Goal: Information Seeking & Learning: Learn about a topic

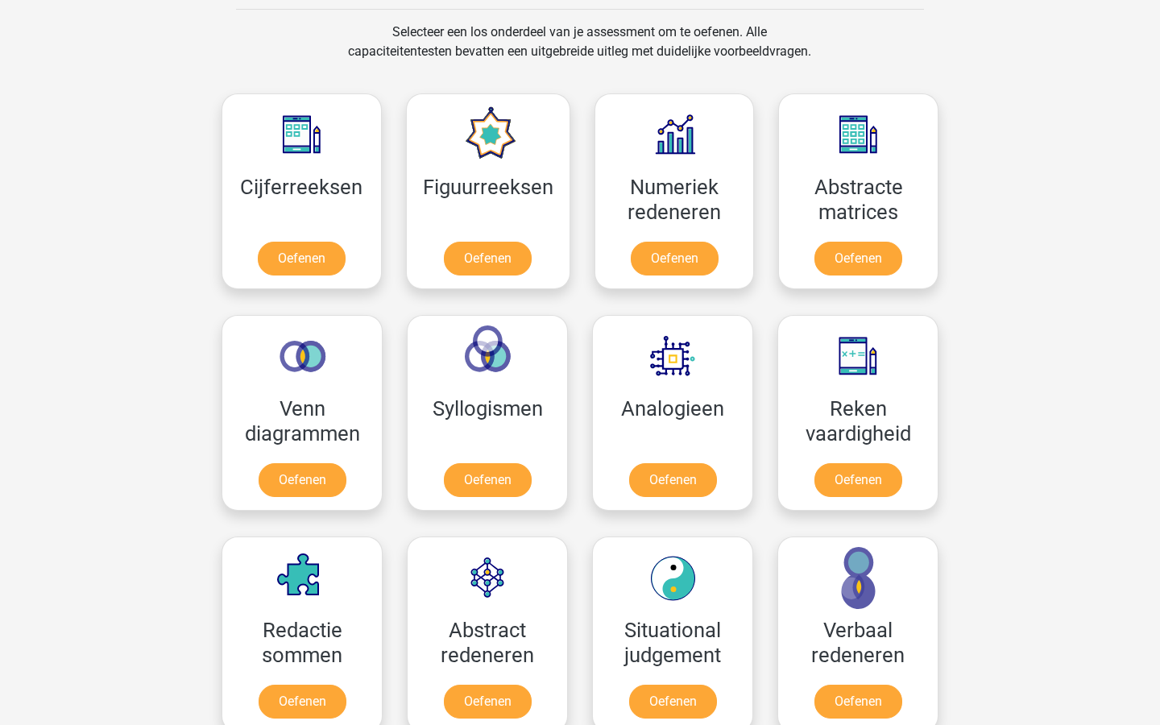
scroll to position [662, 0]
click at [317, 258] on link "Oefenen" at bounding box center [301, 261] width 92 height 35
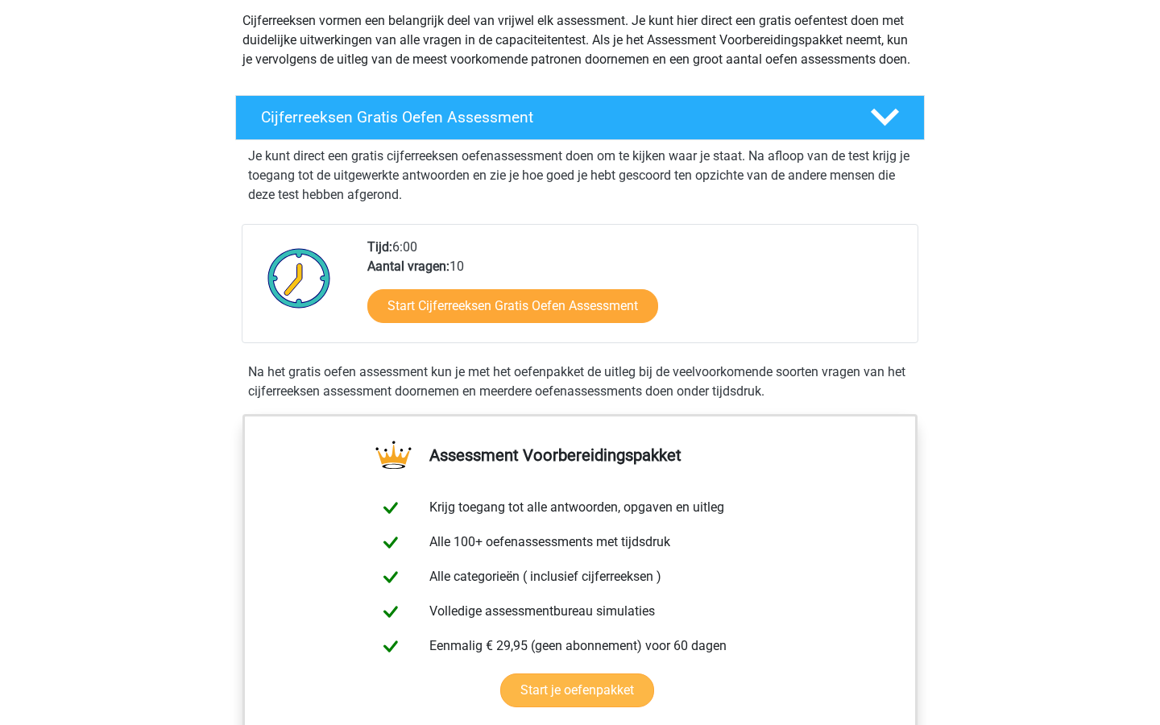
scroll to position [188, 0]
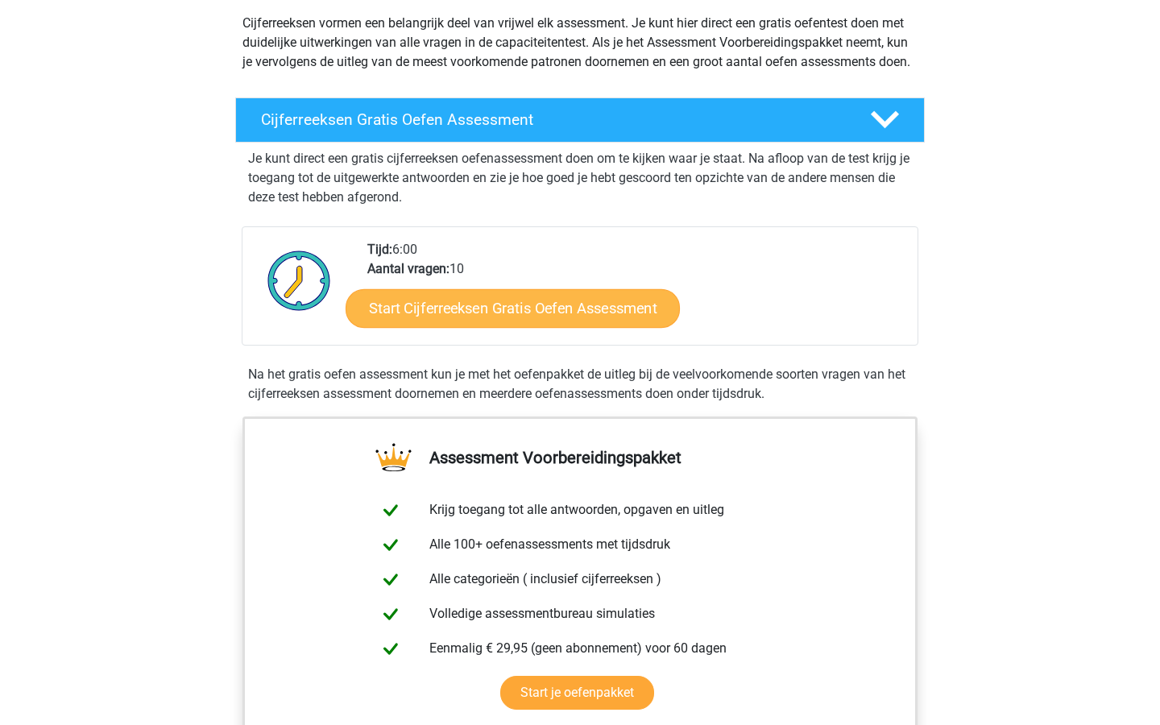
click at [521, 327] on link "Start Cijferreeksen Gratis Oefen Assessment" at bounding box center [512, 307] width 334 height 39
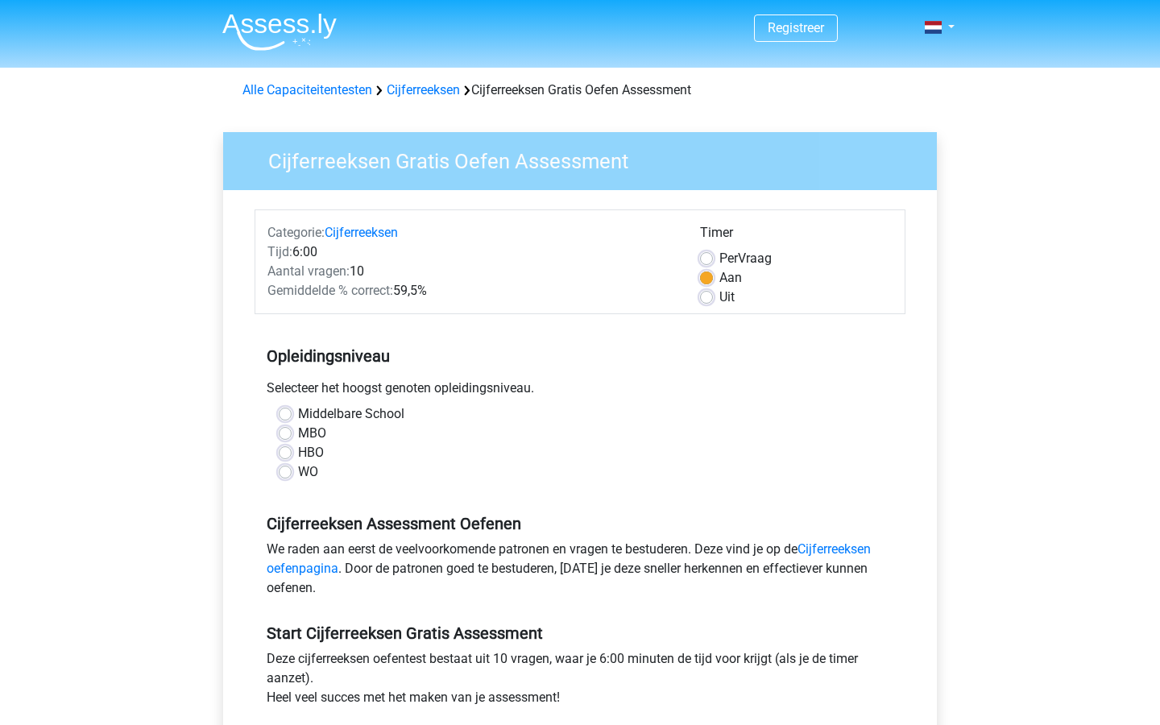
click at [298, 453] on label "HBO" at bounding box center [311, 452] width 26 height 19
click at [285, 453] on input "HBO" at bounding box center [285, 451] width 13 height 16
radio input "true"
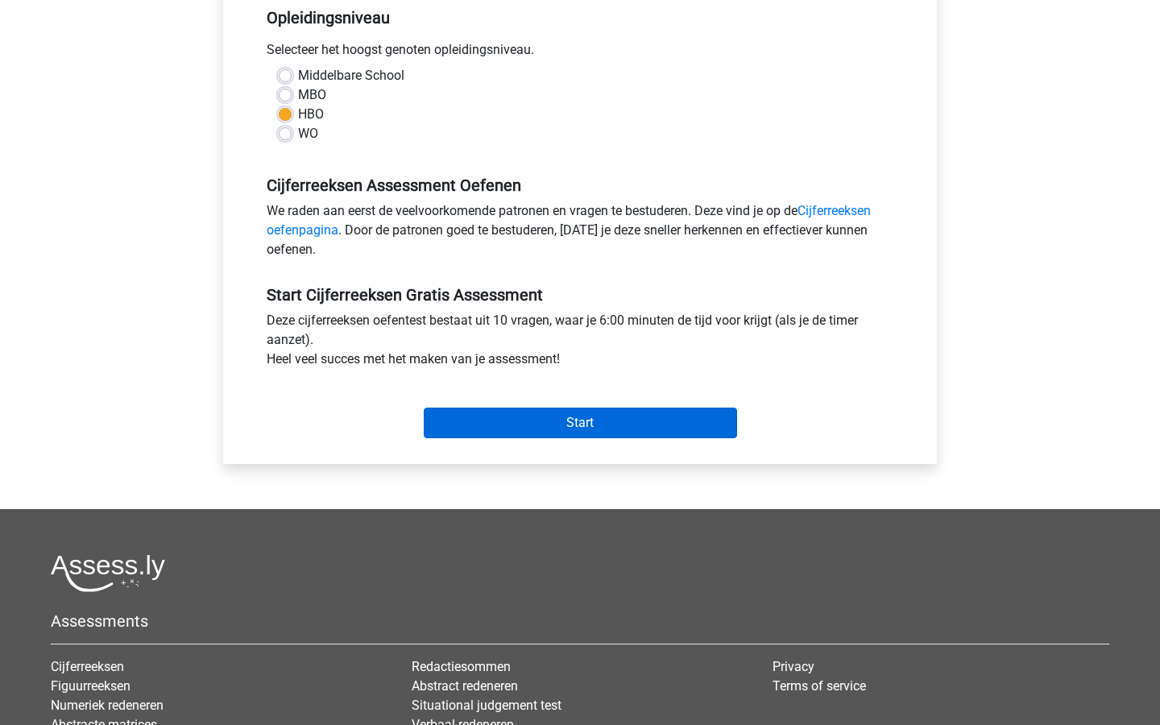
scroll to position [351, 0]
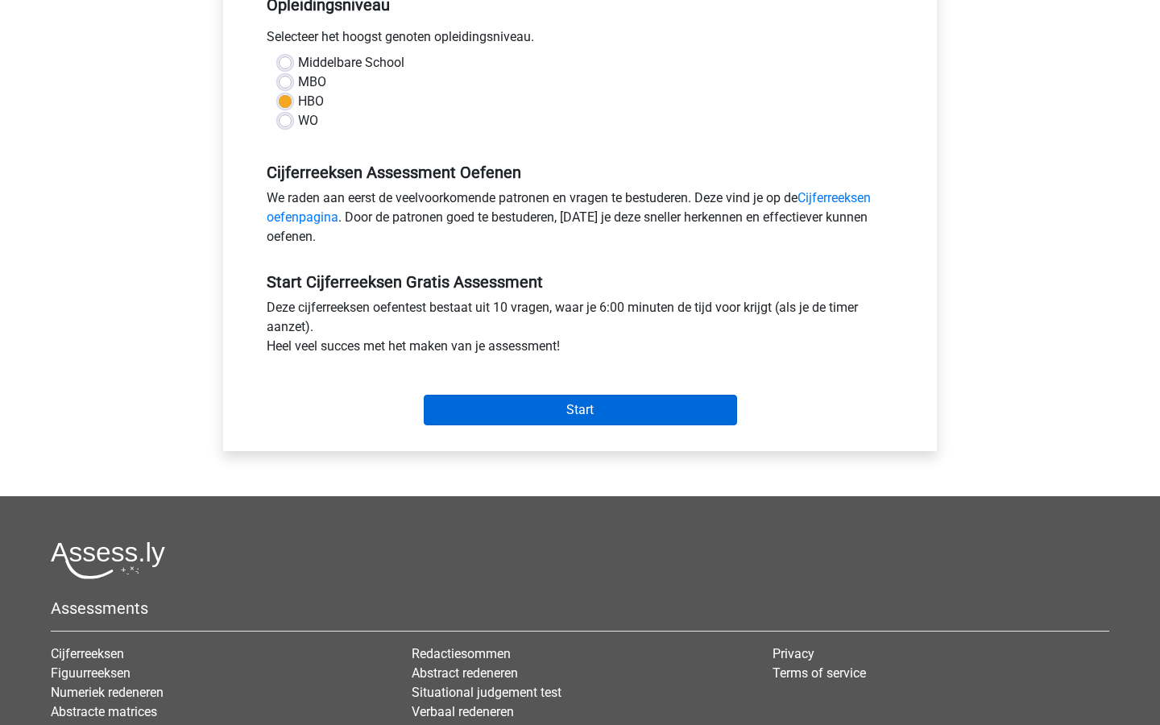
click at [603, 425] on input "Start" at bounding box center [580, 410] width 313 height 31
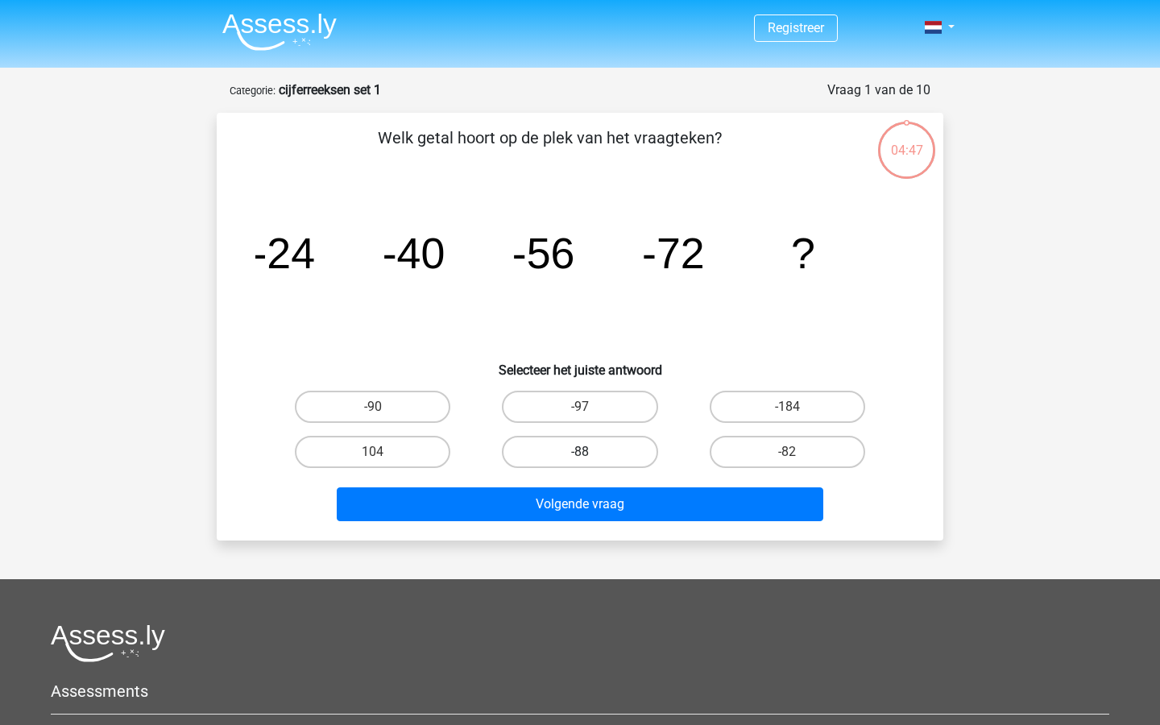
click at [551, 447] on label "-88" at bounding box center [579, 452] width 155 height 32
click at [580, 452] on input "-88" at bounding box center [585, 457] width 10 height 10
radio input "true"
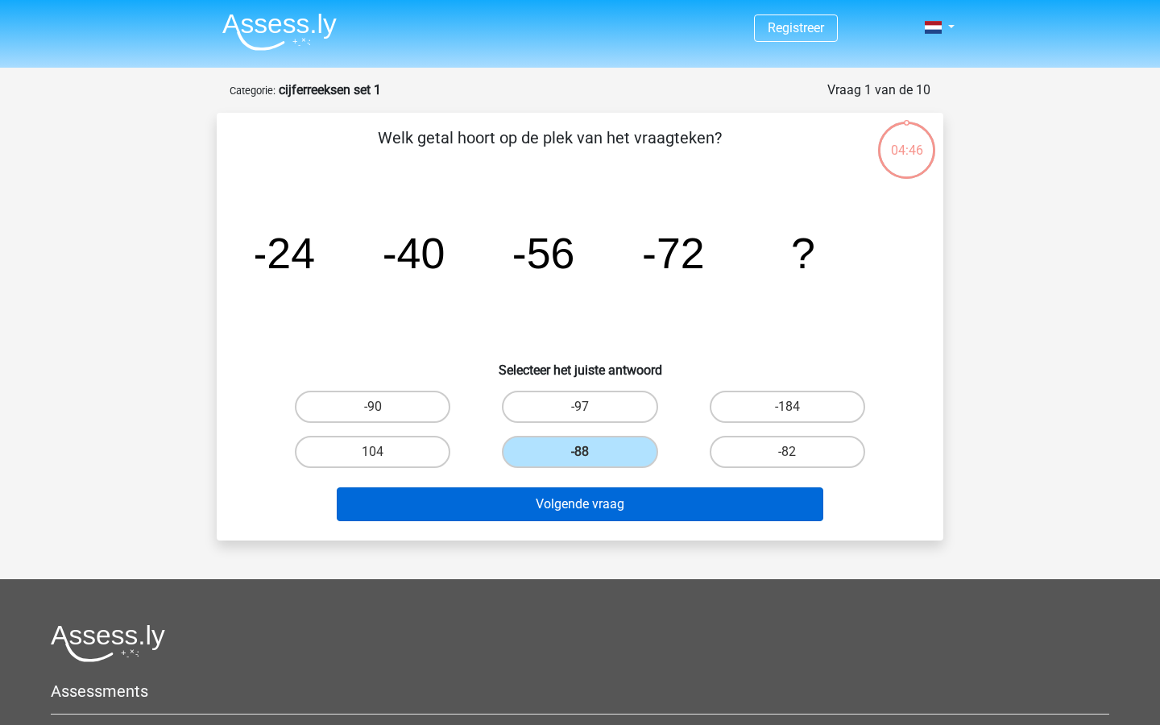
click at [553, 501] on button "Volgende vraag" at bounding box center [580, 504] width 487 height 34
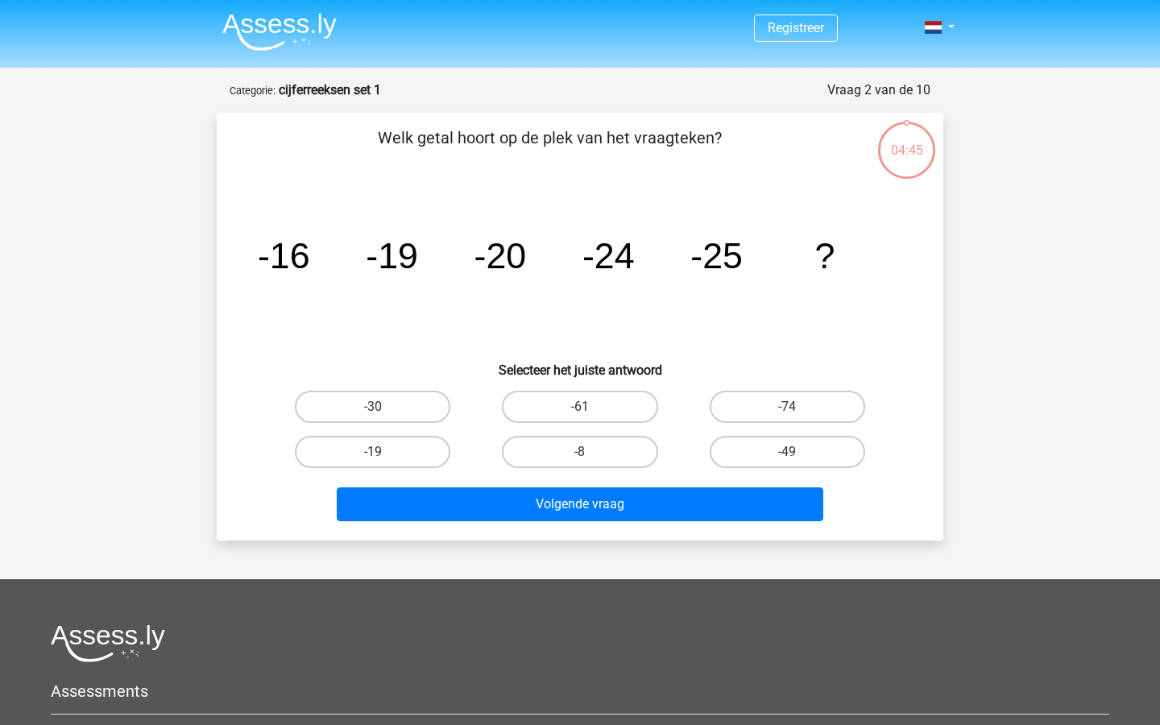
scroll to position [81, 0]
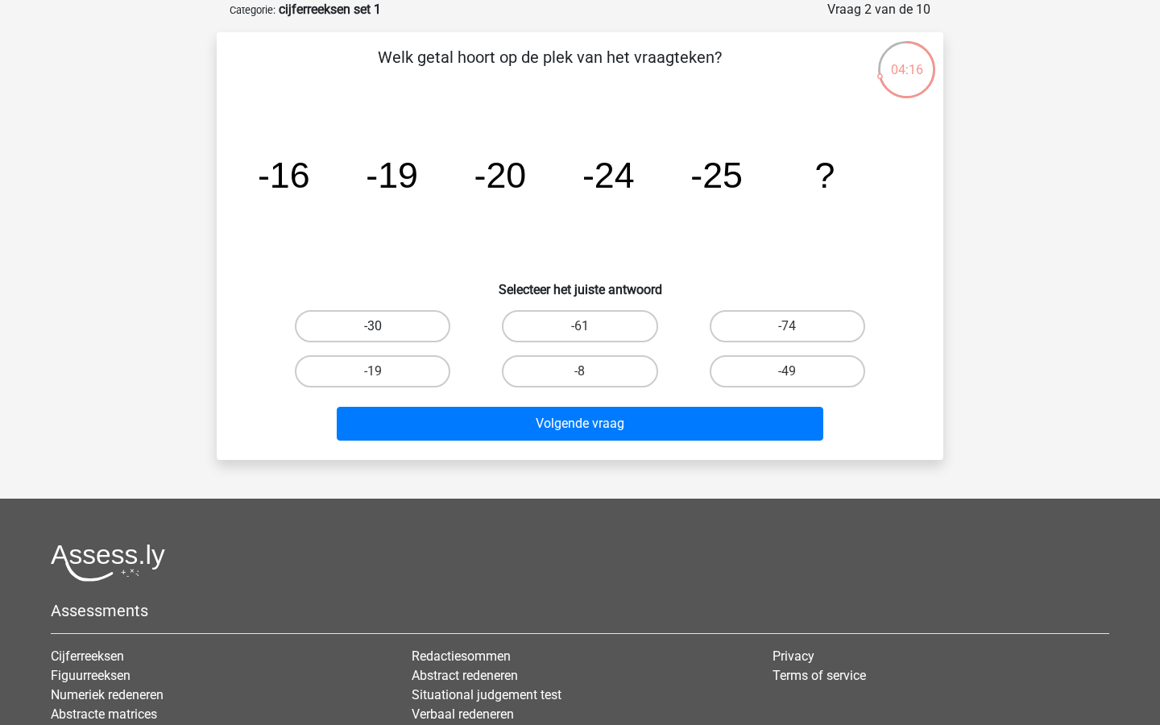
click at [365, 325] on label "-30" at bounding box center [372, 326] width 155 height 32
click at [373, 326] on input "-30" at bounding box center [378, 331] width 10 height 10
radio input "true"
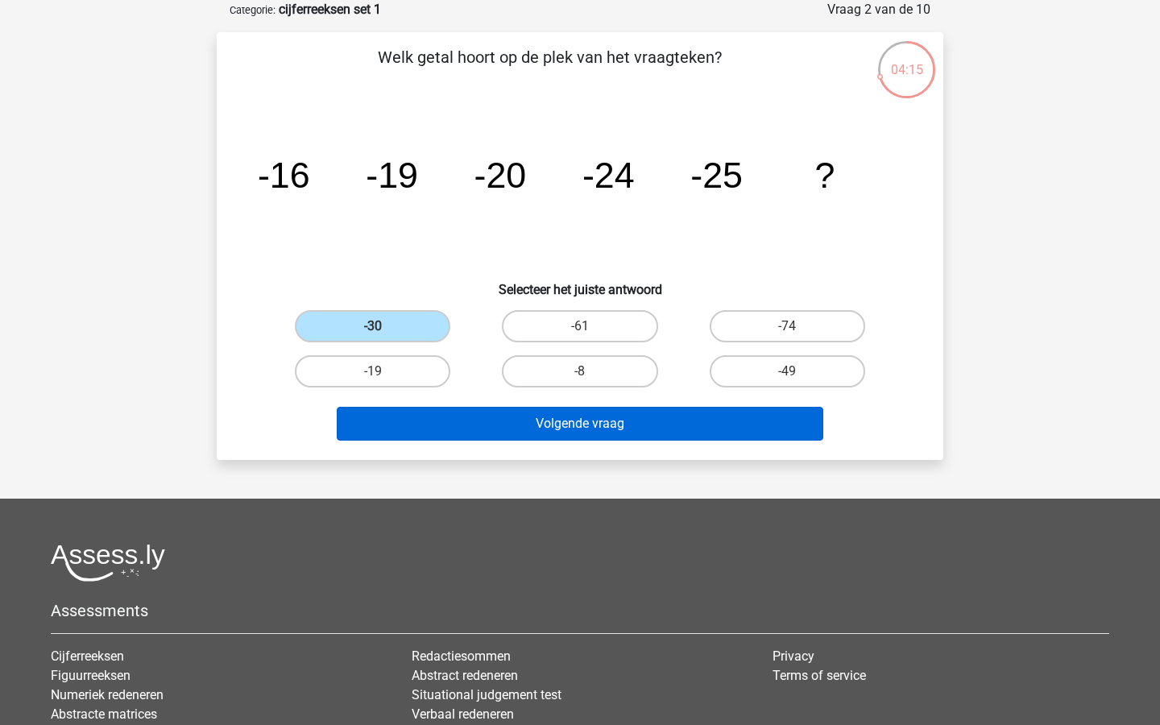
click at [475, 429] on button "Volgende vraag" at bounding box center [580, 424] width 487 height 34
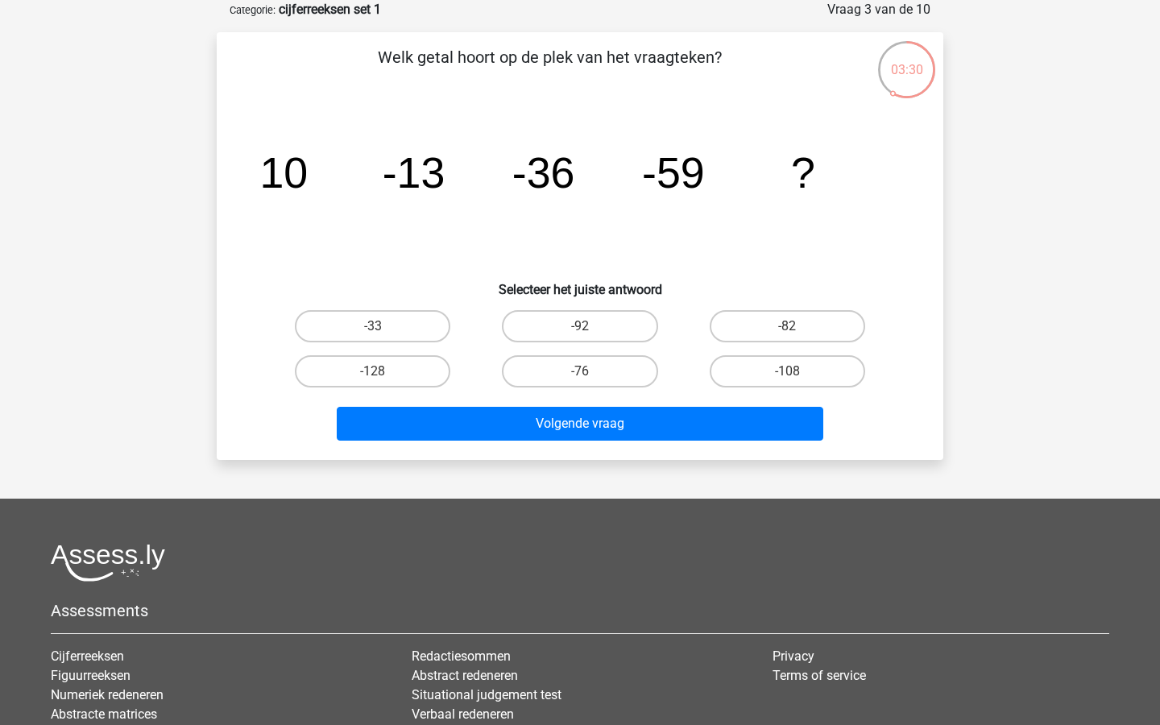
click at [586, 328] on input "-92" at bounding box center [585, 331] width 10 height 10
radio input "true"
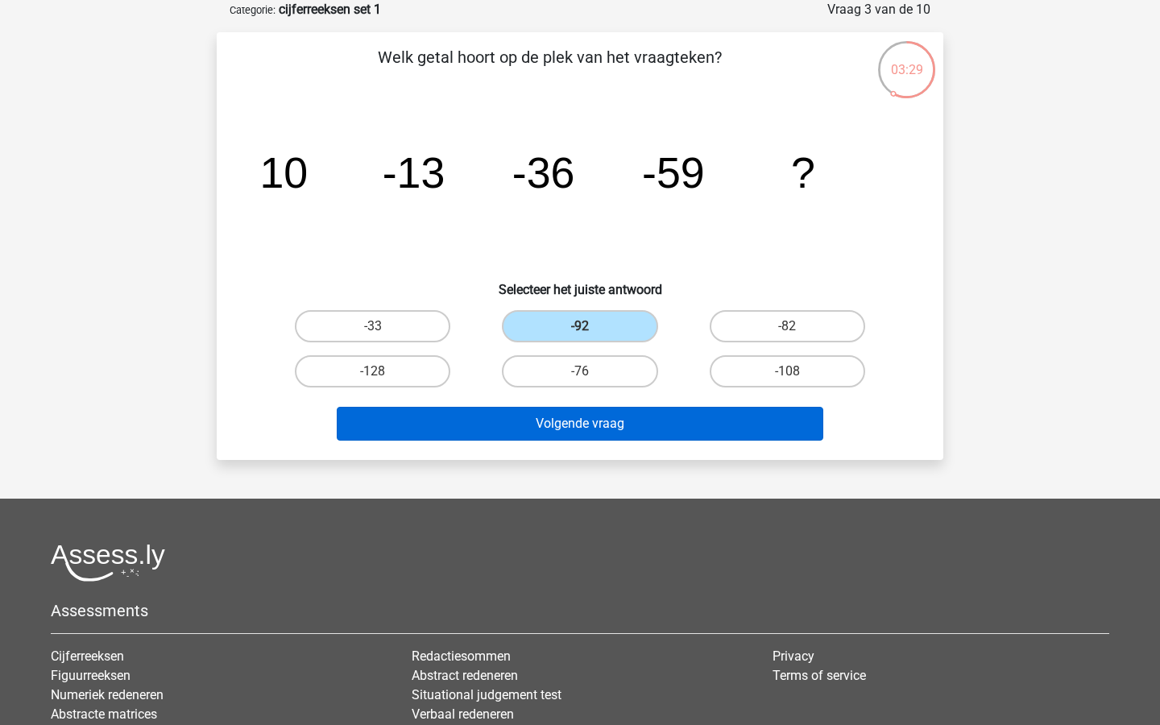
click at [579, 427] on button "Volgende vraag" at bounding box center [580, 424] width 487 height 34
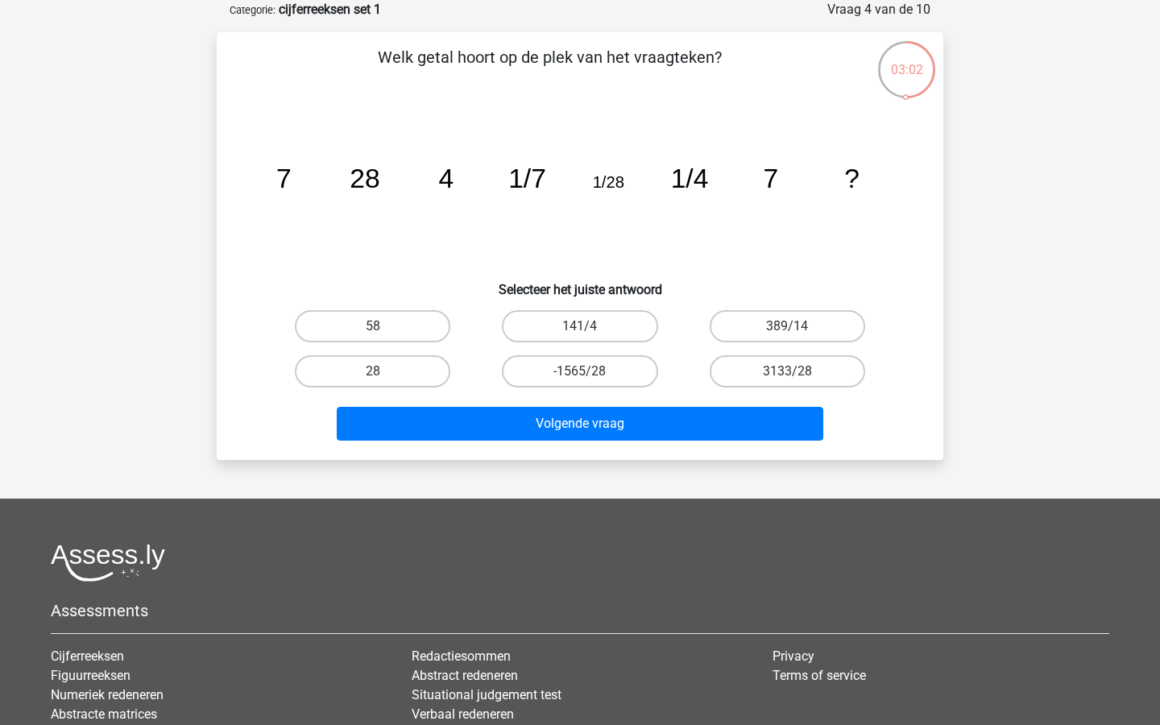
click at [374, 373] on input "28" at bounding box center [378, 376] width 10 height 10
radio input "true"
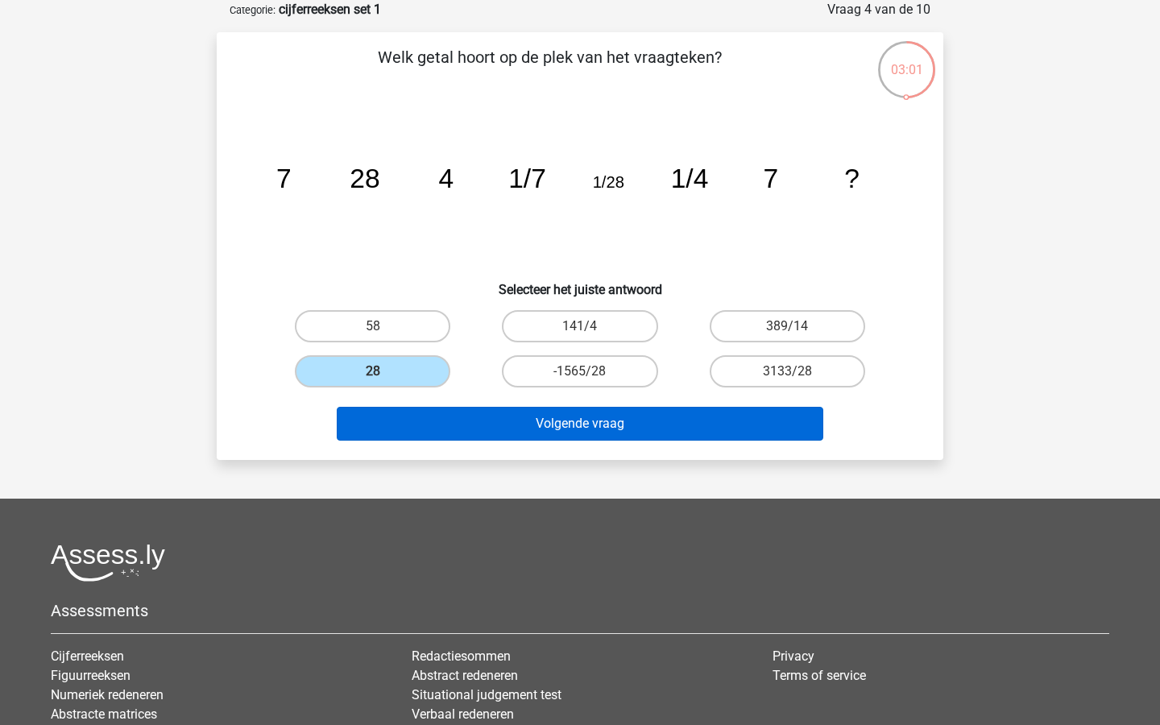
click at [474, 433] on button "Volgende vraag" at bounding box center [580, 424] width 487 height 34
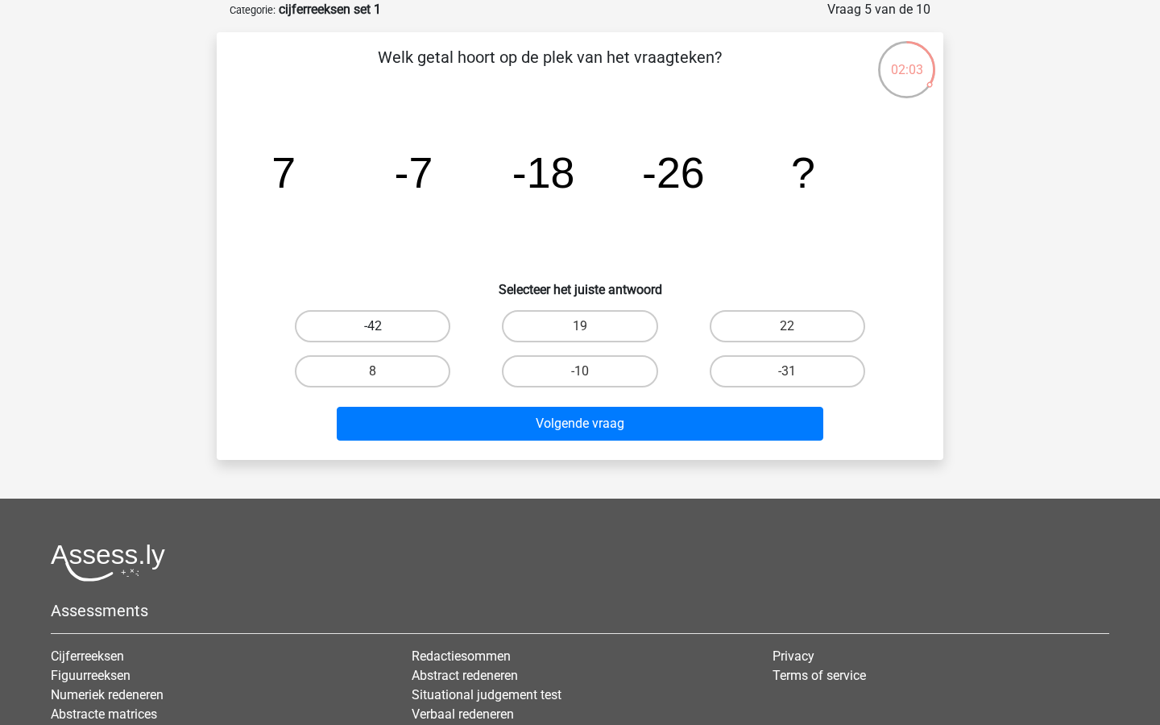
click at [405, 320] on label "-42" at bounding box center [372, 326] width 155 height 32
click at [383, 326] on input "-42" at bounding box center [378, 331] width 10 height 10
radio input "true"
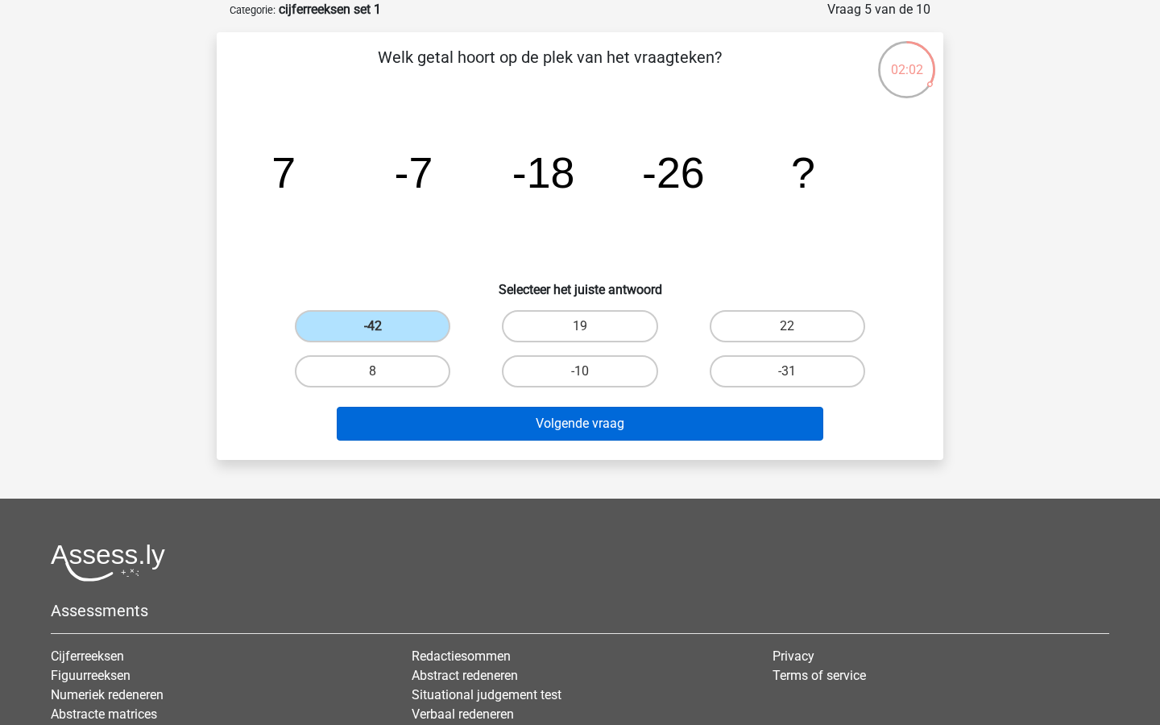
click at [481, 422] on button "Volgende vraag" at bounding box center [580, 424] width 487 height 34
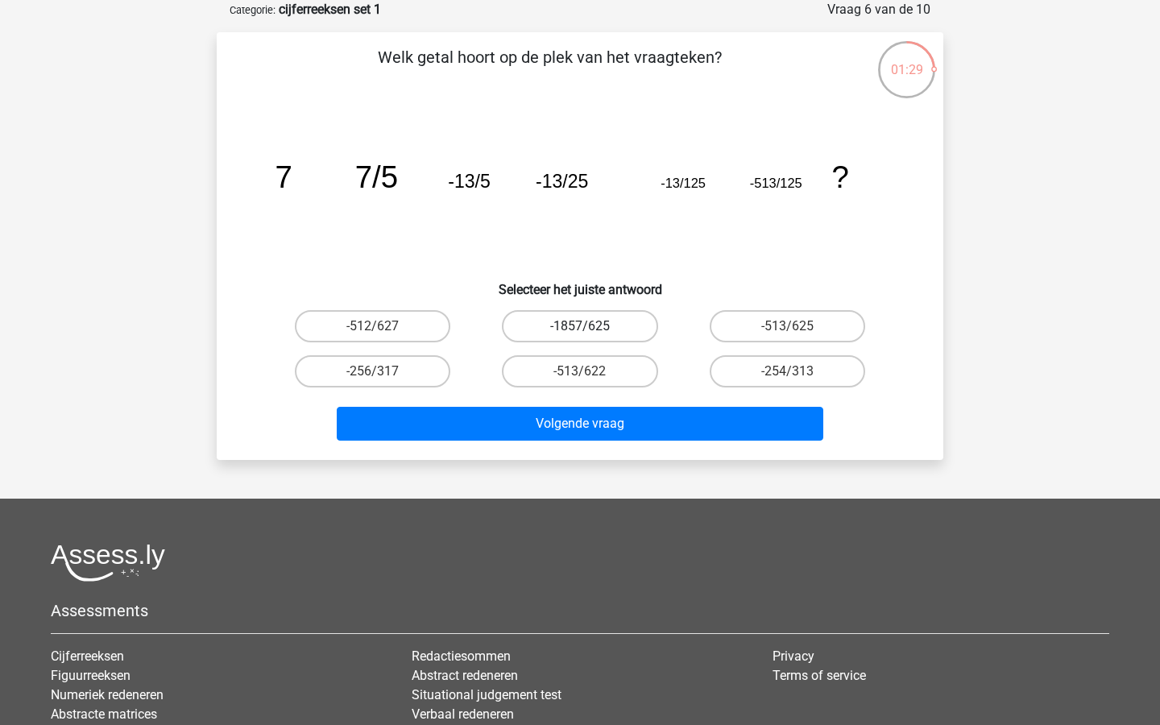
click at [593, 325] on label "-1857/625" at bounding box center [579, 326] width 155 height 32
click at [590, 326] on input "-1857/625" at bounding box center [585, 331] width 10 height 10
radio input "true"
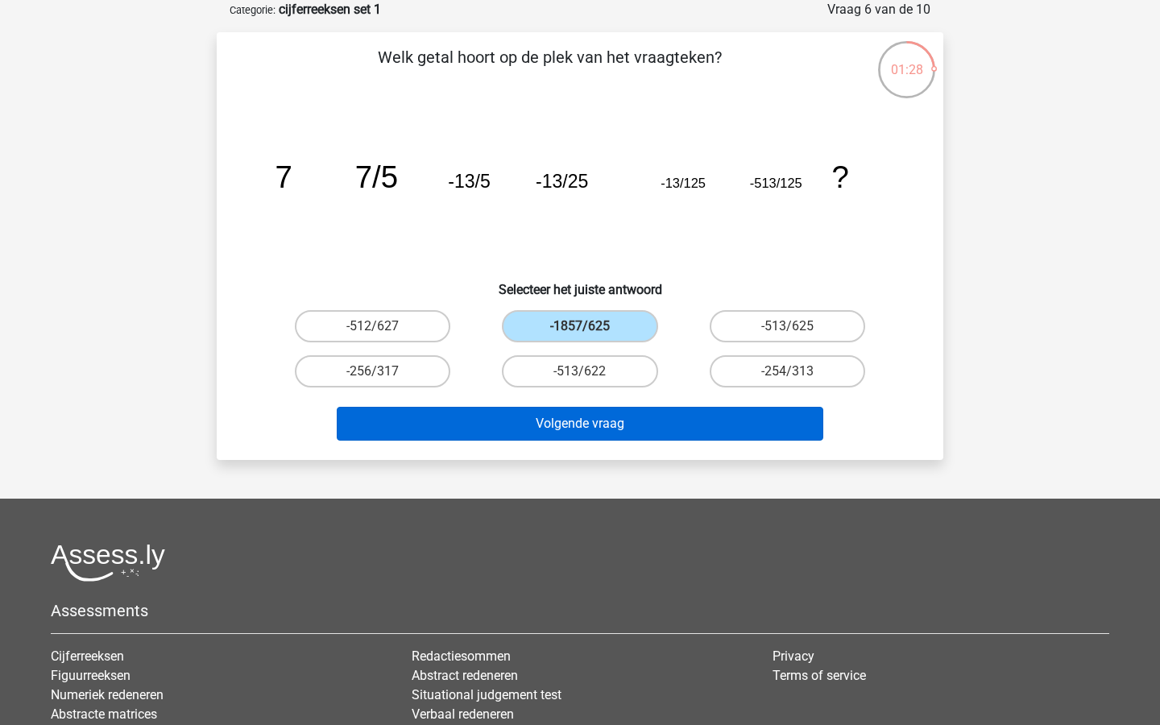
click at [578, 421] on button "Volgende vraag" at bounding box center [580, 424] width 487 height 34
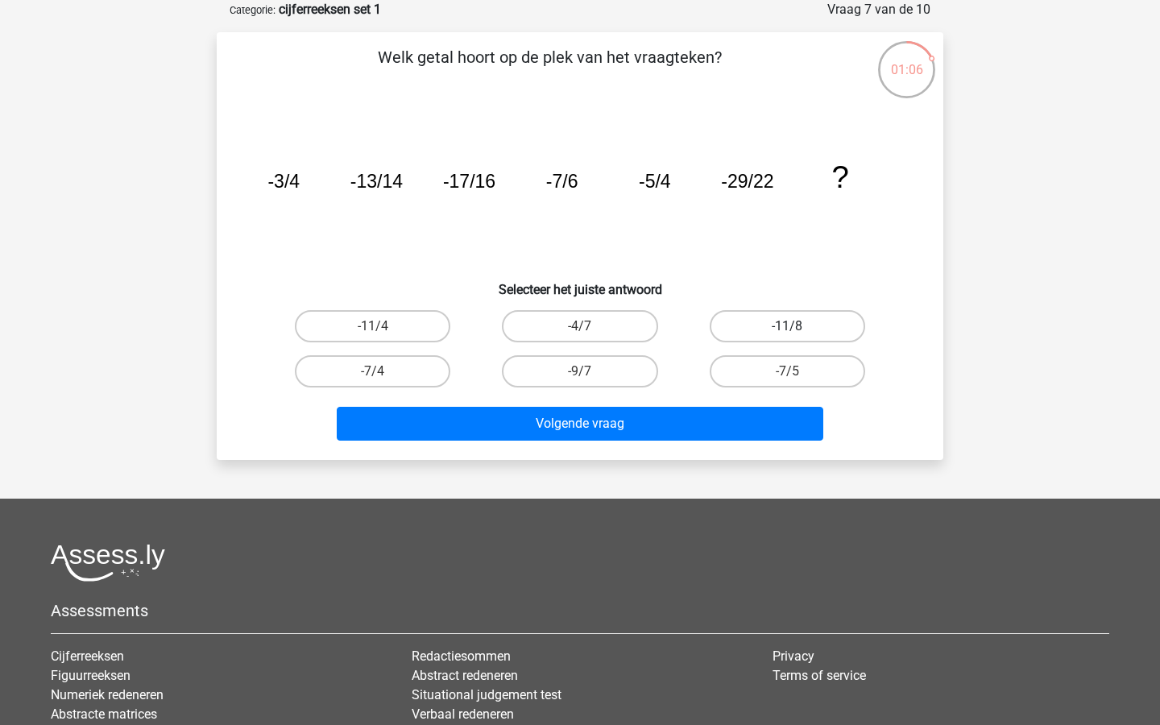
click at [779, 327] on label "-11/8" at bounding box center [786, 326] width 155 height 32
click at [787, 327] on input "-11/8" at bounding box center [792, 331] width 10 height 10
radio input "true"
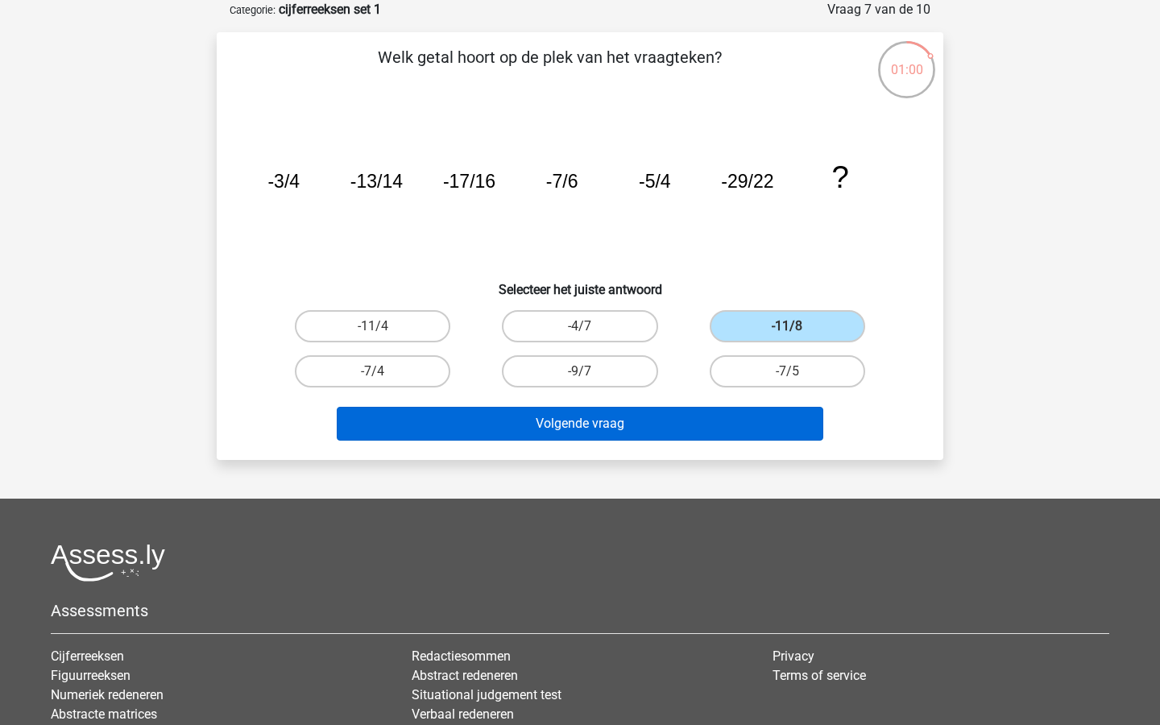
click at [571, 427] on button "Volgende vraag" at bounding box center [580, 424] width 487 height 34
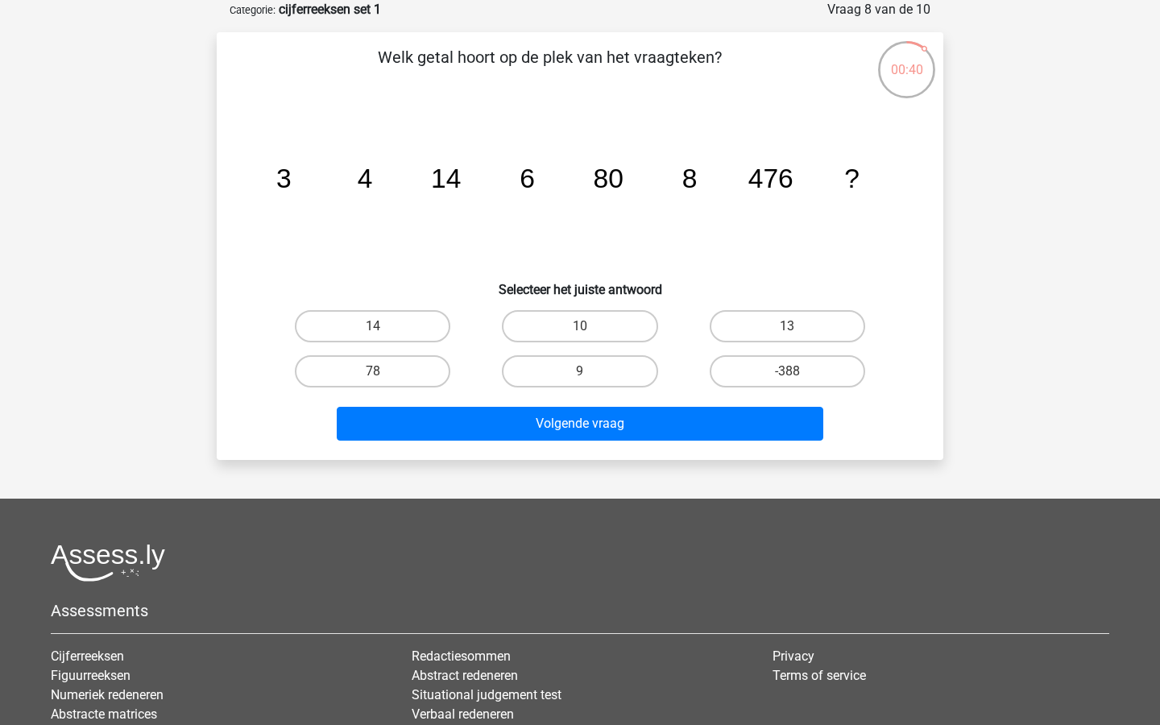
click at [581, 331] on input "10" at bounding box center [585, 331] width 10 height 10
radio input "true"
click at [569, 449] on div "Welk getal hoort op de plek van het vraagteken? image/svg+xml 3 4 14 6 80 8 476…" at bounding box center [580, 246] width 726 height 428
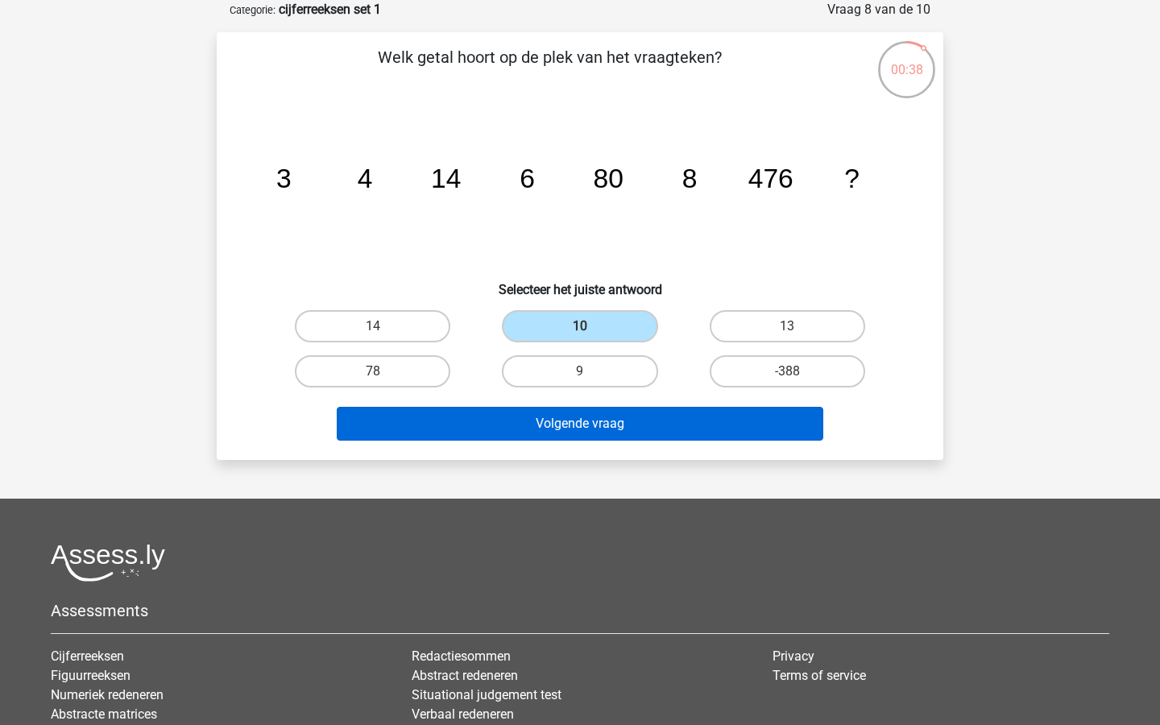
click at [569, 436] on button "Volgende vraag" at bounding box center [580, 424] width 487 height 34
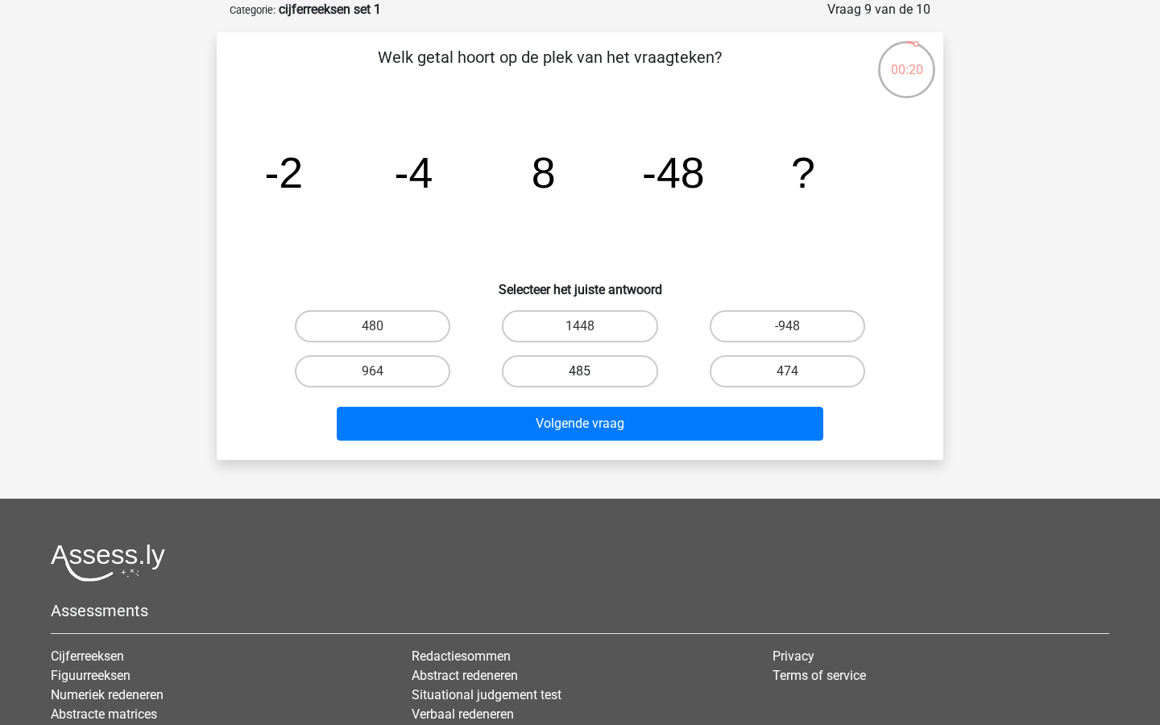
click at [631, 362] on label "485" at bounding box center [579, 371] width 155 height 32
click at [590, 371] on input "485" at bounding box center [585, 376] width 10 height 10
radio input "true"
click at [412, 322] on label "480" at bounding box center [372, 326] width 155 height 32
click at [383, 326] on input "480" at bounding box center [378, 331] width 10 height 10
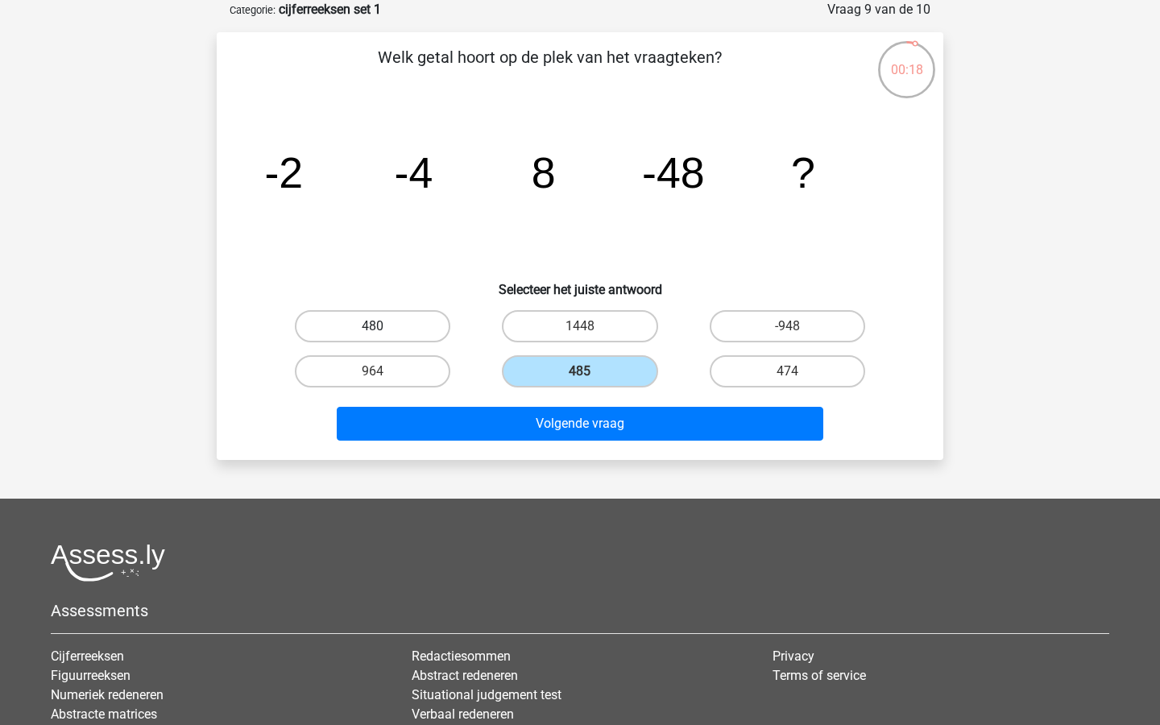
radio input "true"
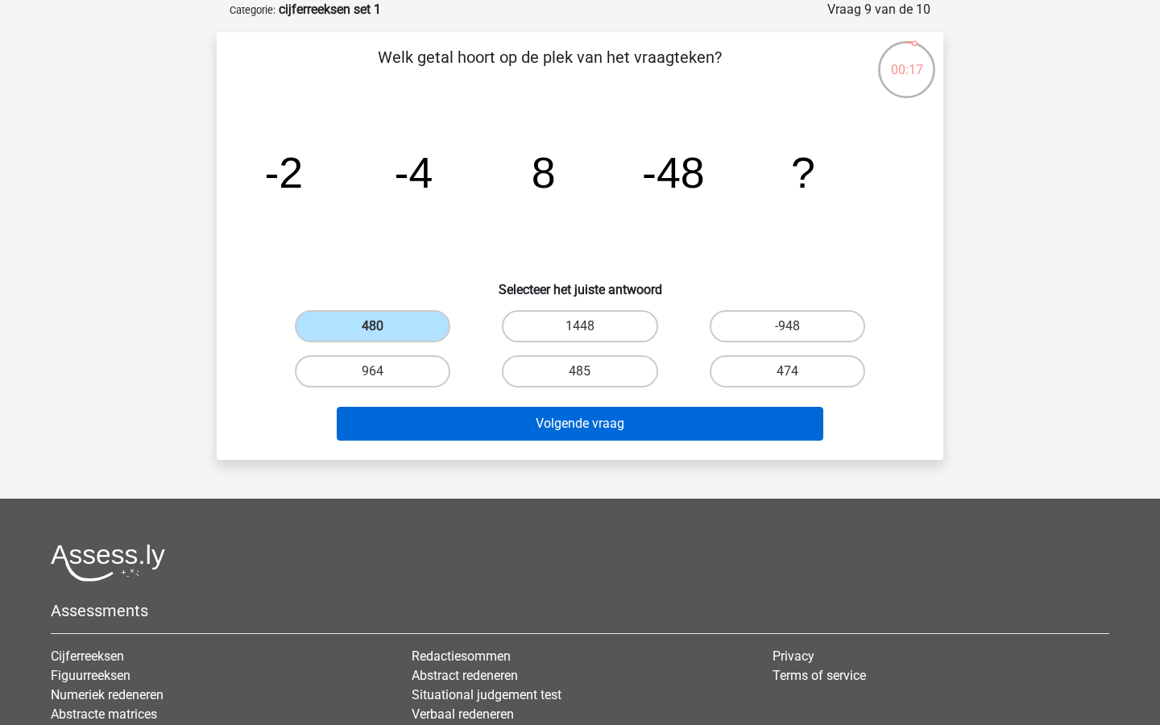
click at [473, 437] on button "Volgende vraag" at bounding box center [580, 424] width 487 height 34
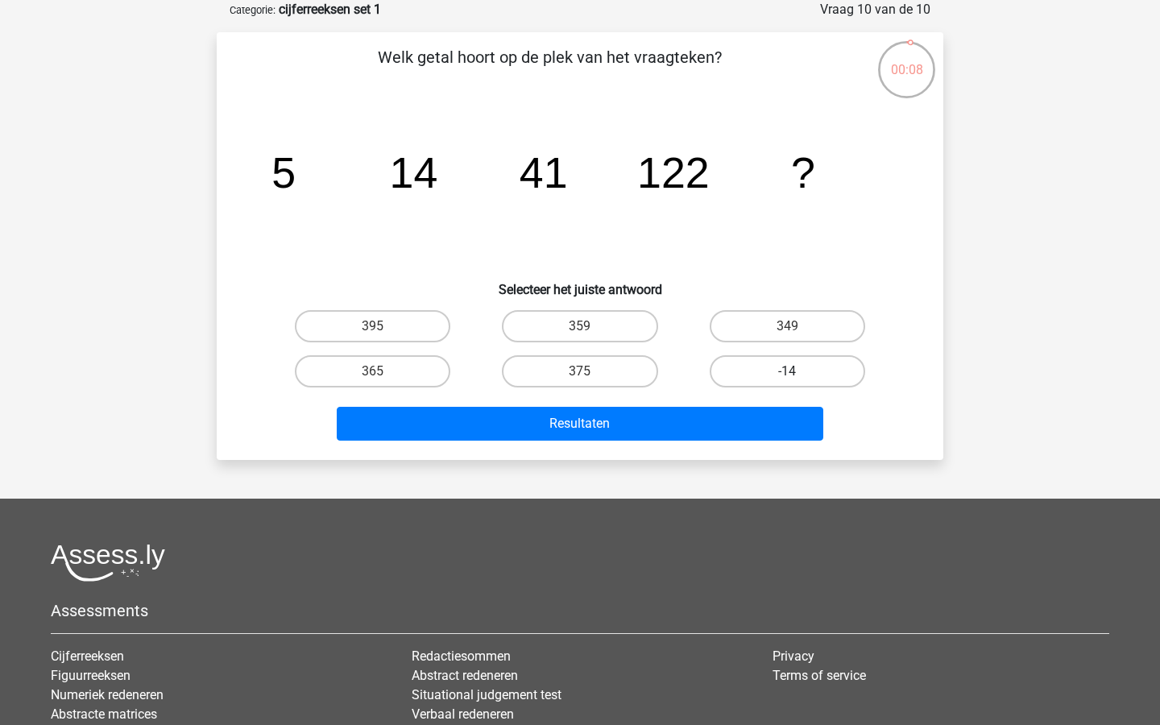
click at [800, 371] on label "-14" at bounding box center [786, 371] width 155 height 32
click at [797, 371] on input "-14" at bounding box center [792, 376] width 10 height 10
radio input "true"
click at [400, 326] on label "395" at bounding box center [372, 326] width 155 height 32
click at [383, 326] on input "395" at bounding box center [378, 331] width 10 height 10
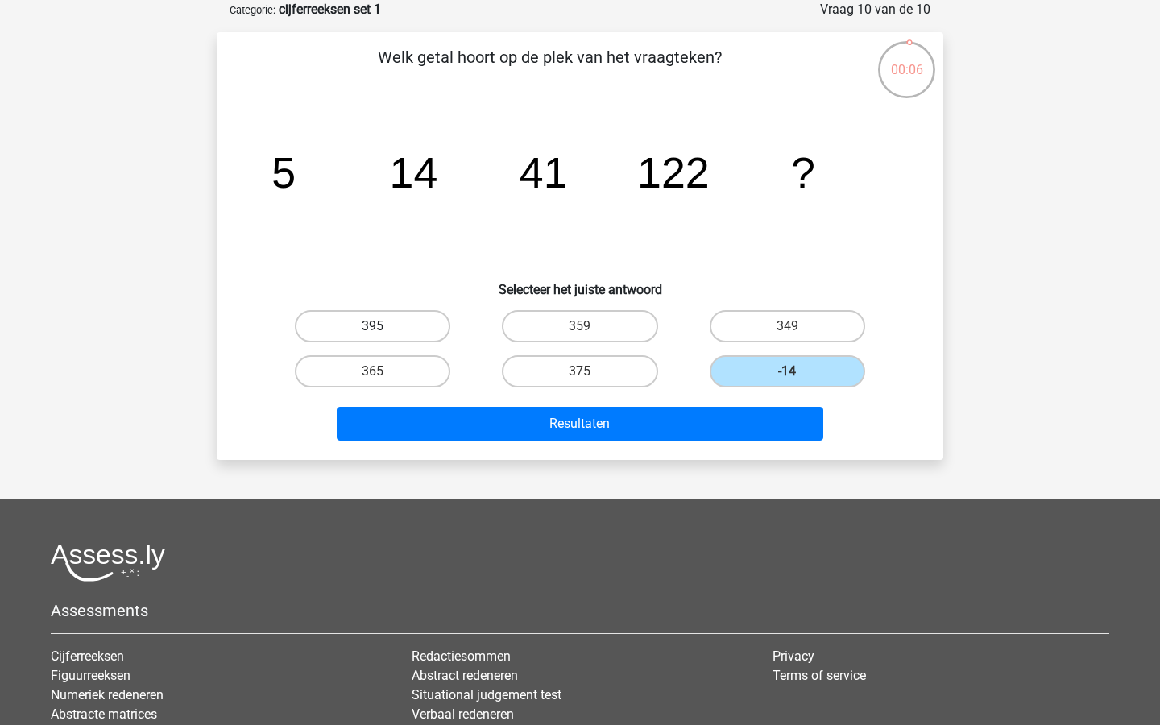
radio input "true"
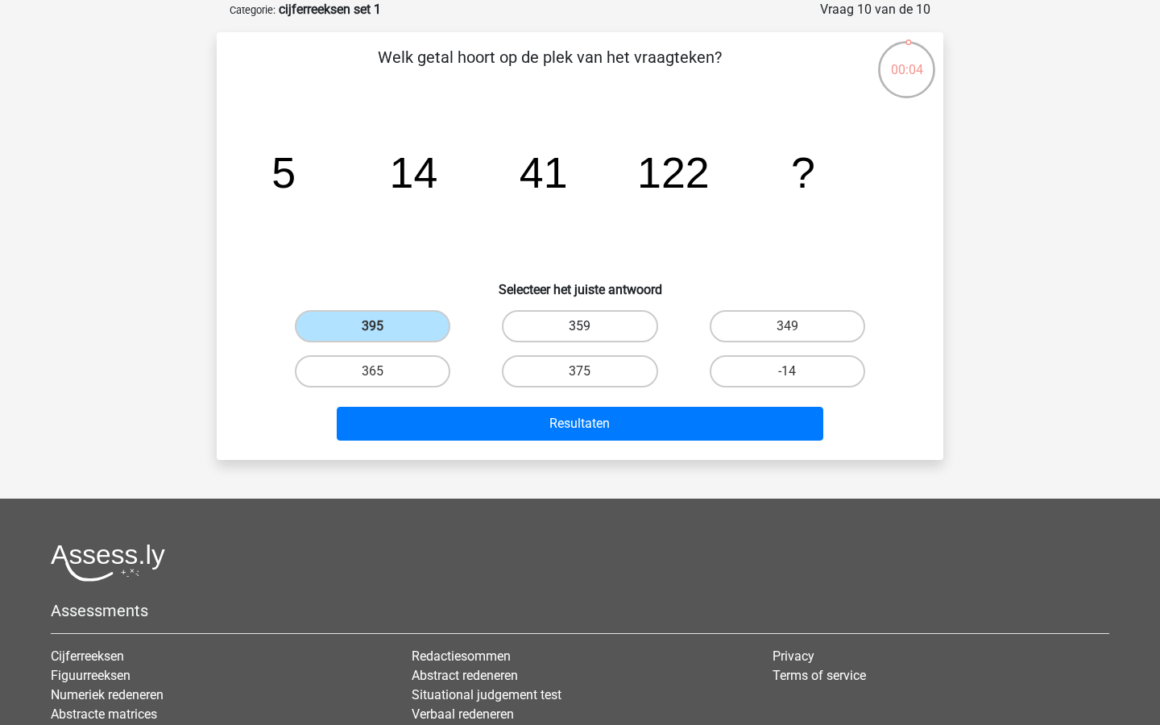
click at [593, 329] on label "359" at bounding box center [579, 326] width 155 height 32
click at [590, 329] on input "359" at bounding box center [585, 331] width 10 height 10
radio input "true"
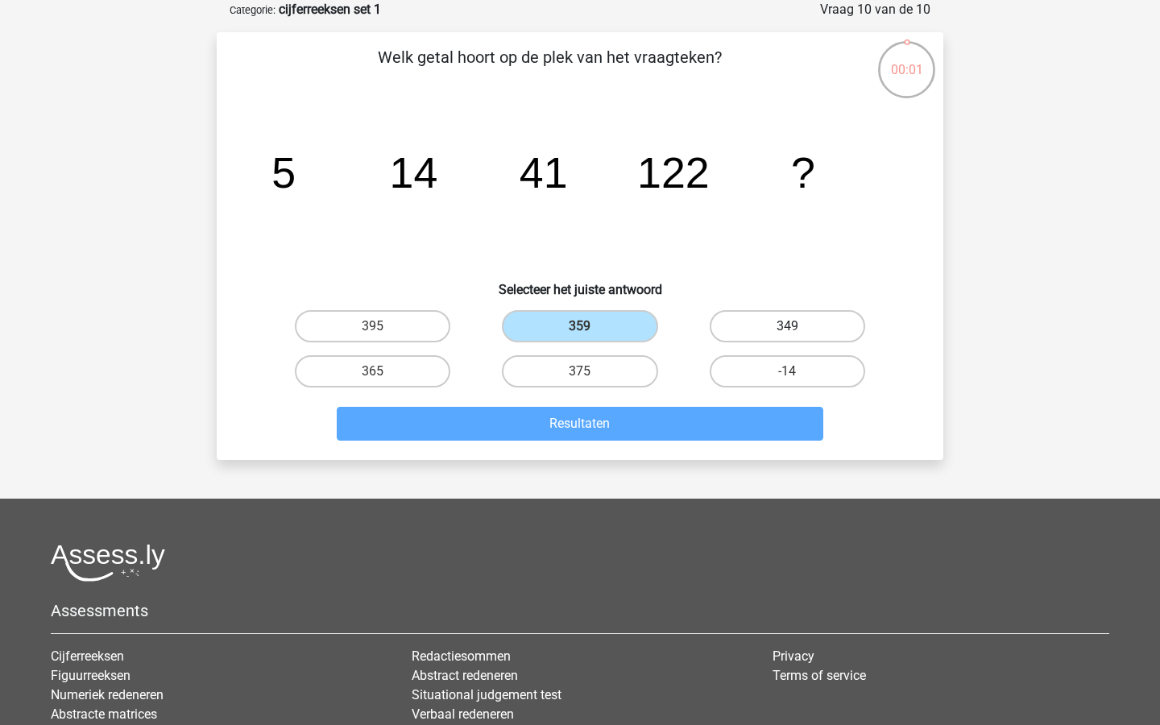
click at [767, 330] on label "349" at bounding box center [786, 326] width 155 height 32
click at [787, 330] on input "349" at bounding box center [792, 331] width 10 height 10
radio input "true"
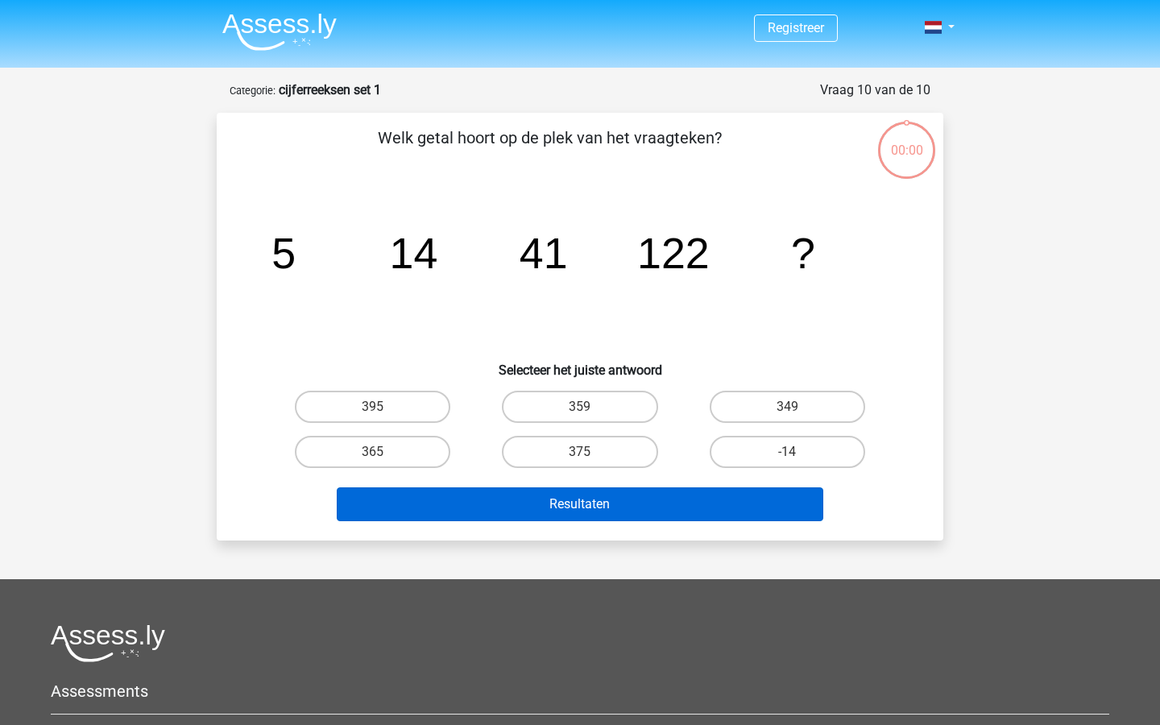
scroll to position [81, 0]
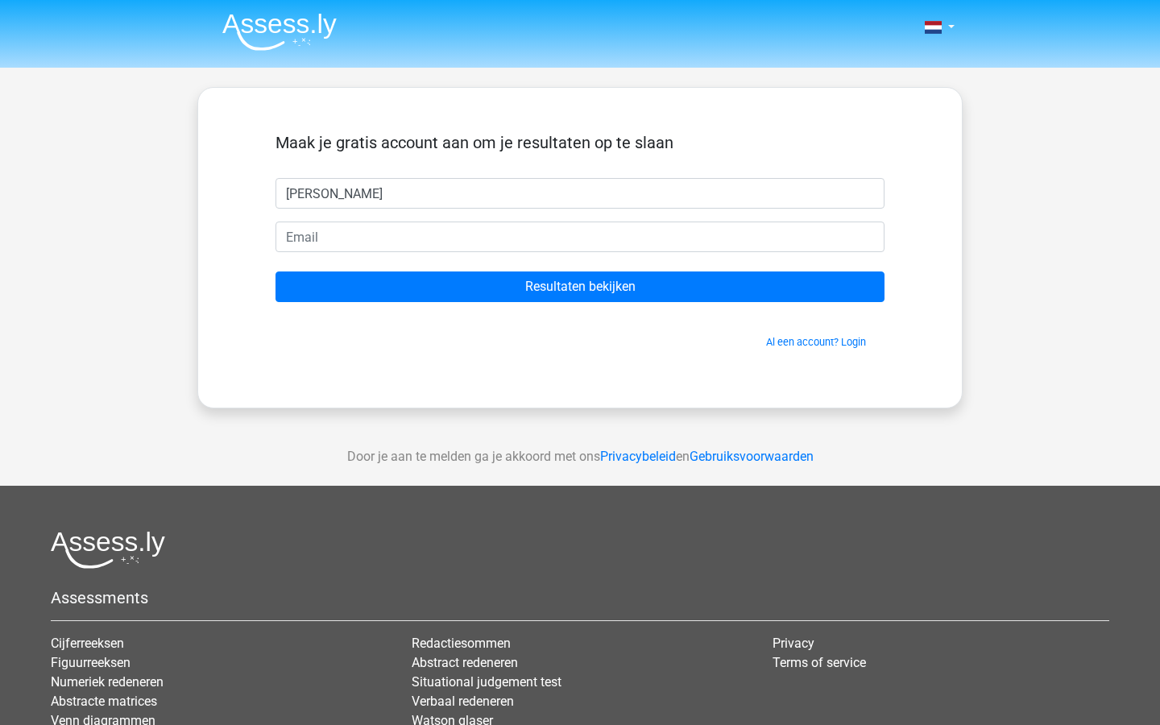
type input "[PERSON_NAME]"
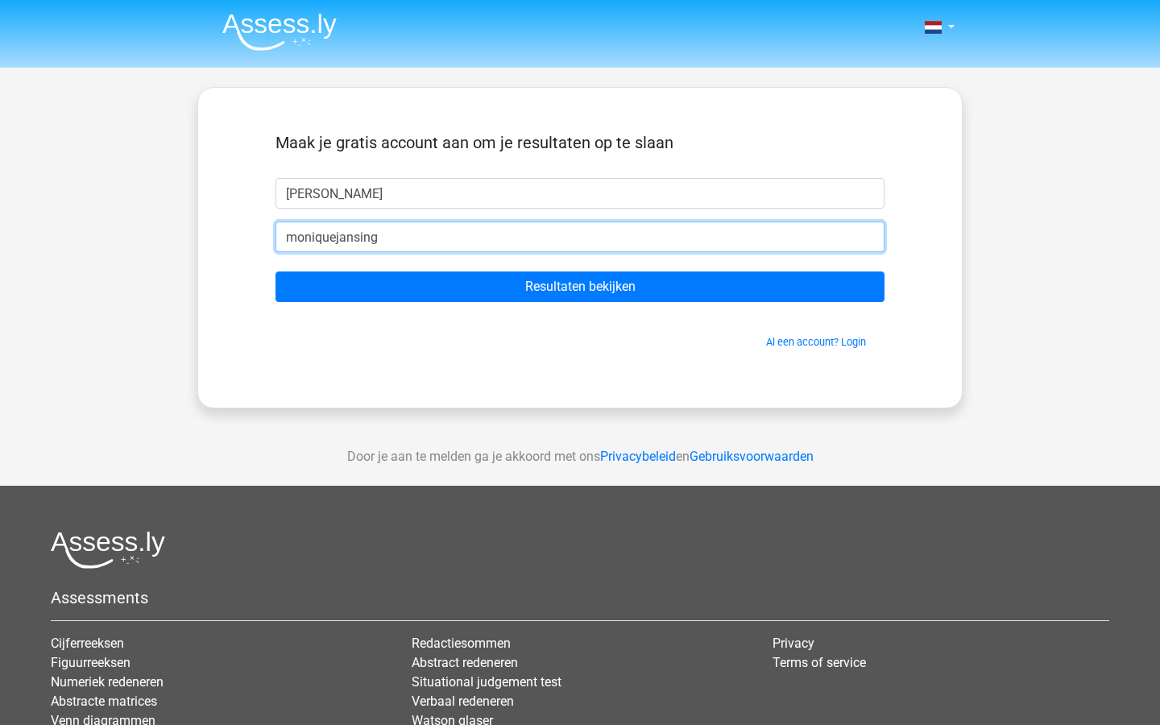
type input "moniquejansingh"
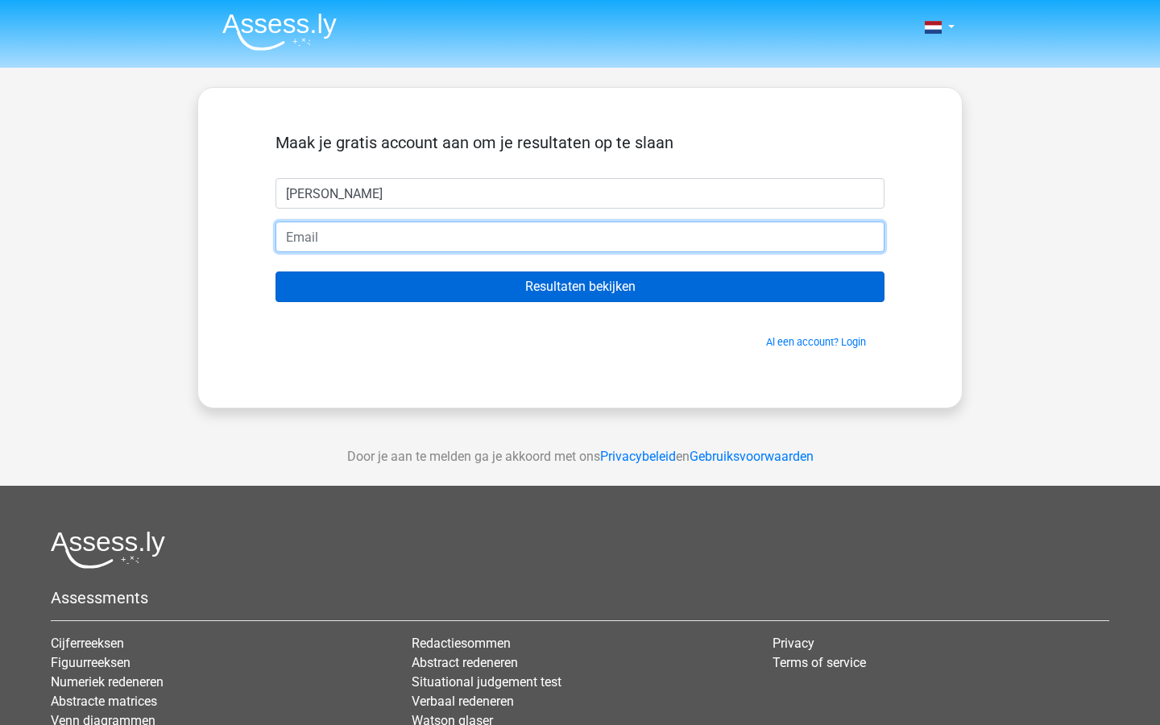
type input "moniquejansingh@yahoo.com"
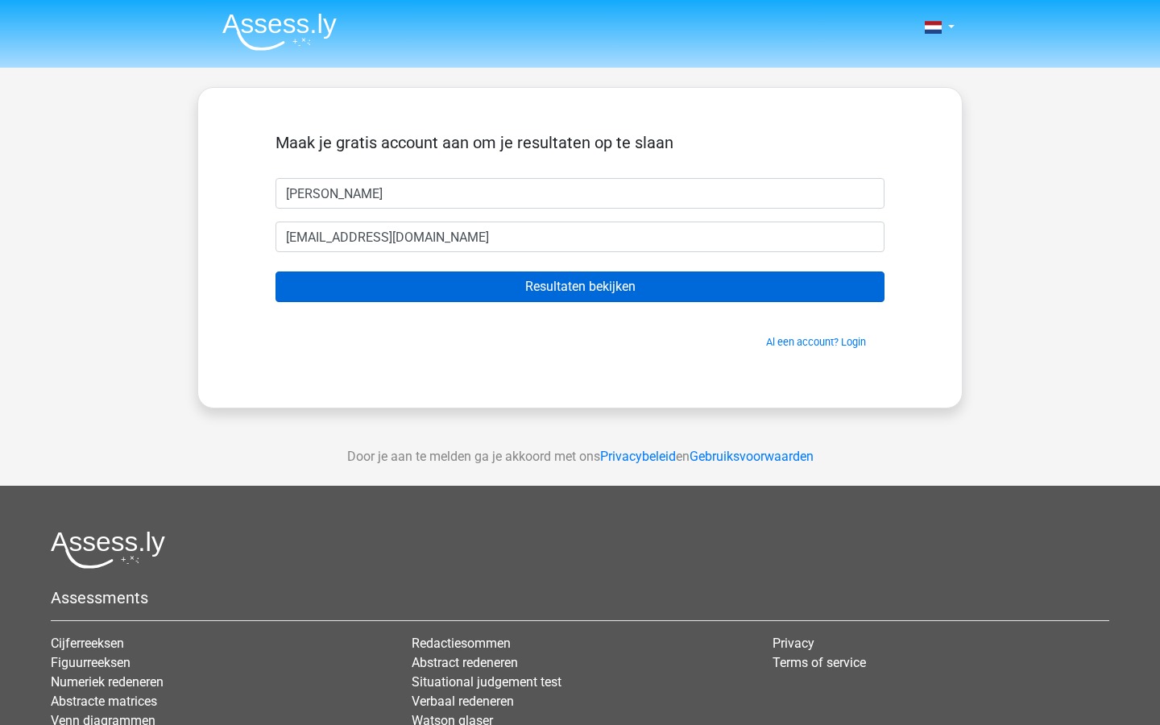
click at [496, 287] on input "Resultaten bekijken" at bounding box center [579, 286] width 609 height 31
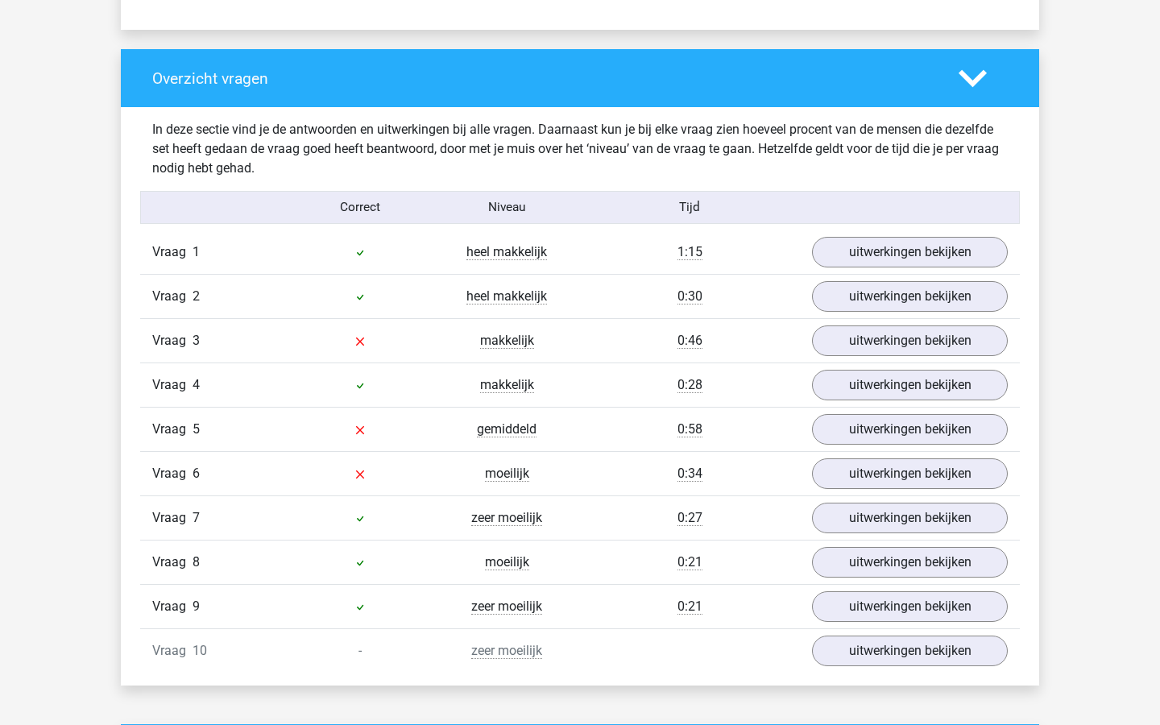
scroll to position [1164, 0]
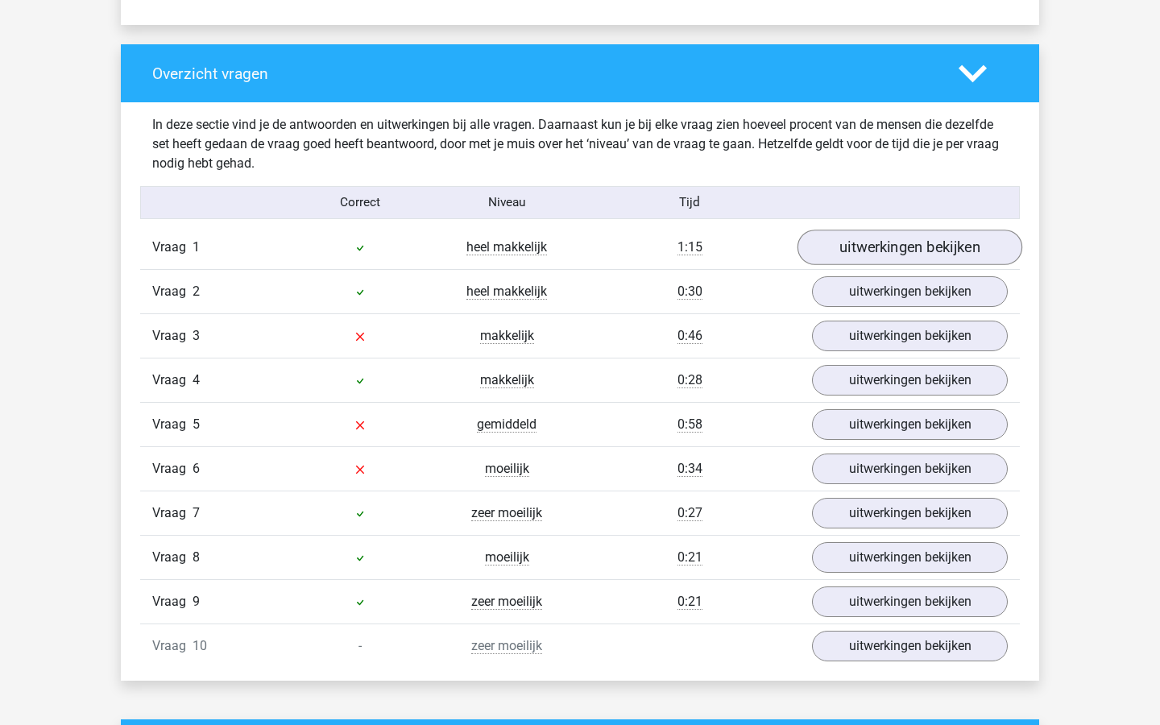
click at [878, 251] on link "uitwerkingen bekijken" at bounding box center [909, 247] width 225 height 35
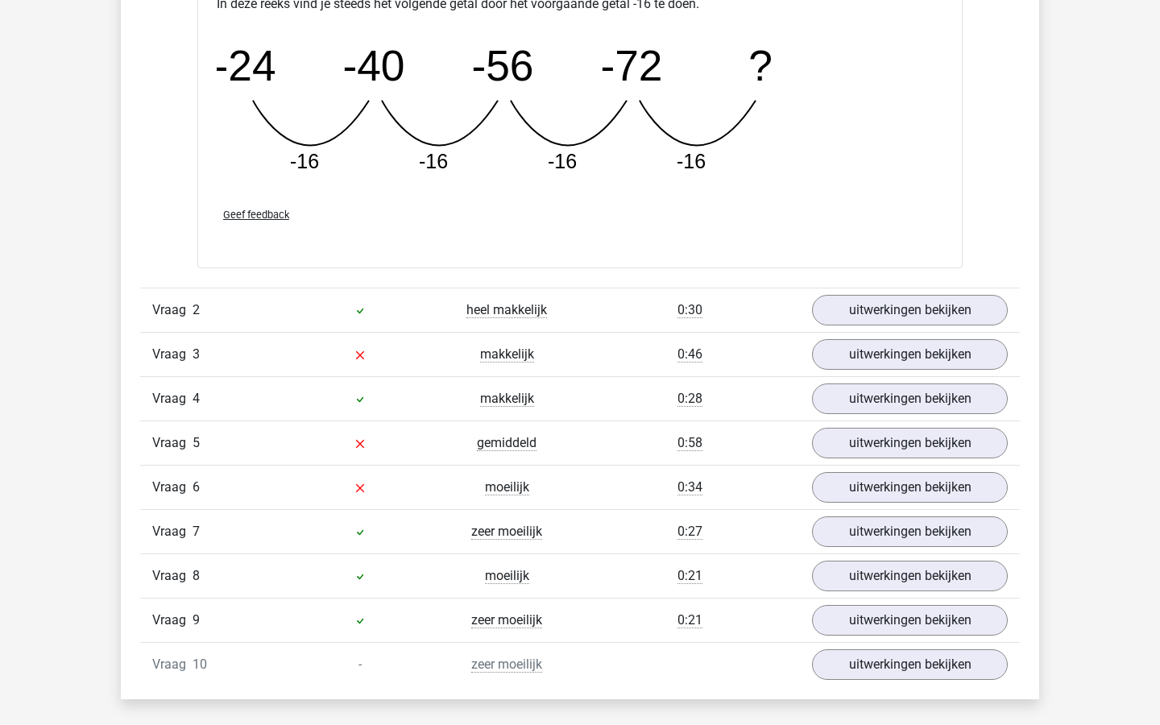
scroll to position [1849, 0]
click at [852, 353] on link "uitwerkingen bekijken" at bounding box center [909, 354] width 225 height 35
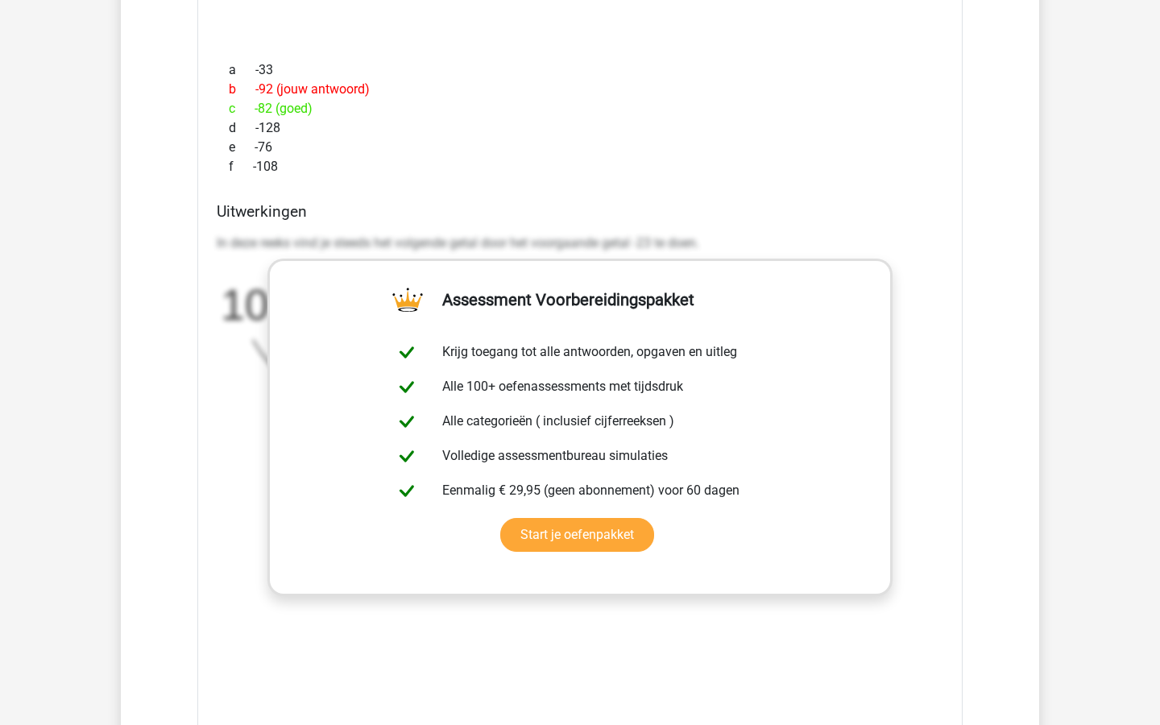
scroll to position [2415, 0]
click at [568, 534] on link "Start je oefenpakket" at bounding box center [577, 536] width 154 height 34
